Goal: Book appointment/travel/reservation

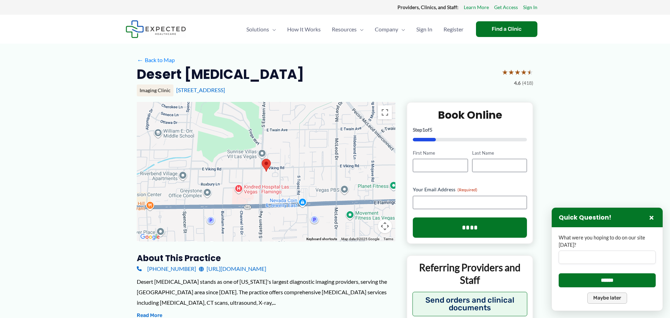
click at [619, 302] on button "Maybe later" at bounding box center [608, 298] width 40 height 11
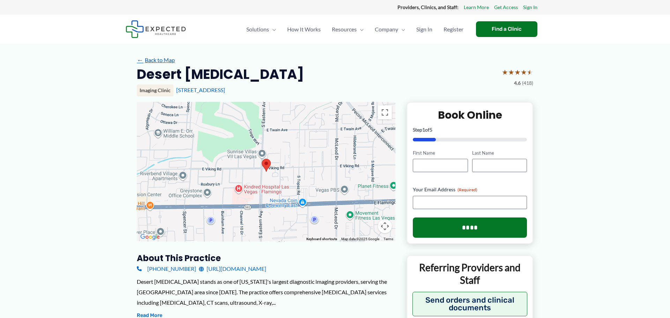
click at [168, 58] on link "← Back to Map" at bounding box center [156, 60] width 38 height 10
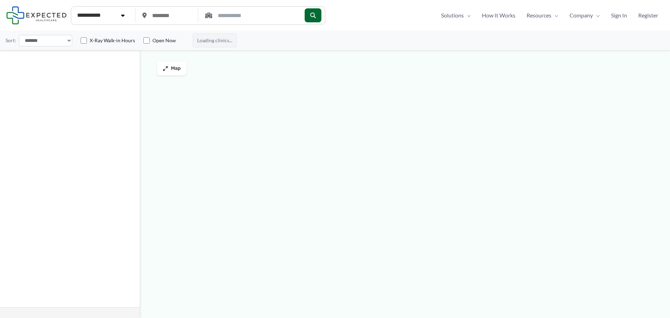
type input "*****"
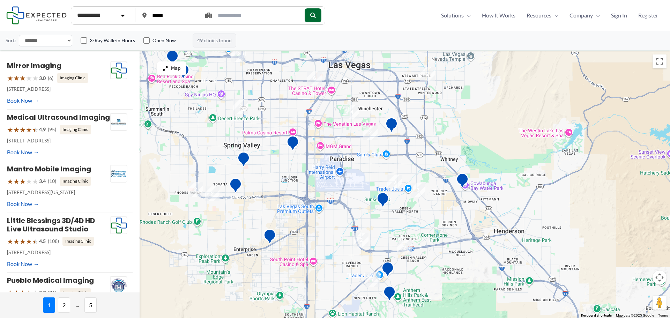
click at [426, 71] on img "2" at bounding box center [428, 74] width 20 height 20
